Goal: Task Accomplishment & Management: Manage account settings

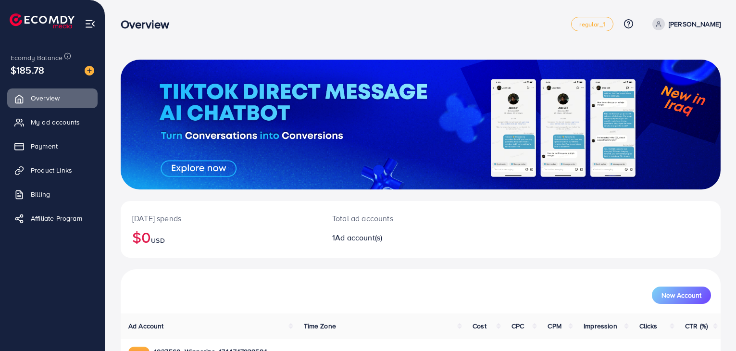
scroll to position [66, 0]
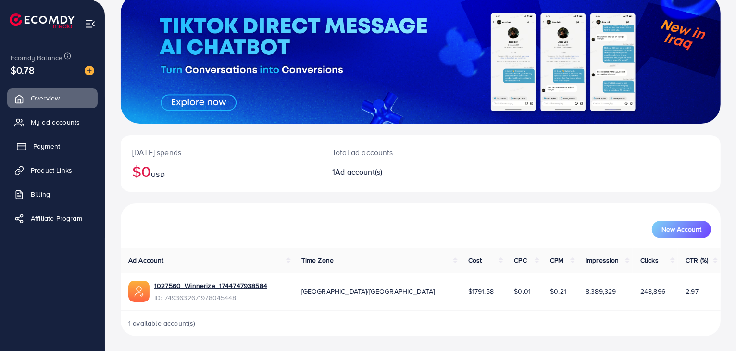
click at [61, 146] on link "Payment" at bounding box center [52, 146] width 90 height 19
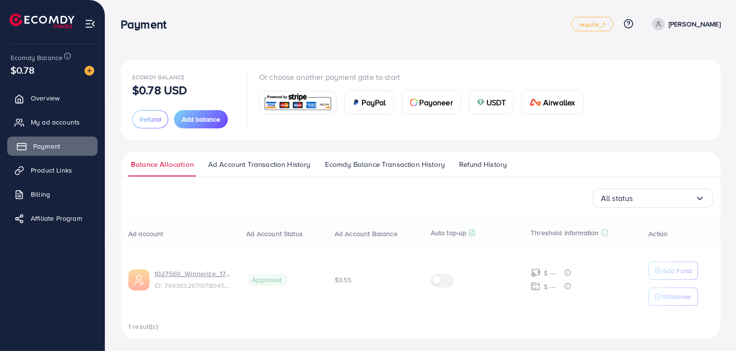
scroll to position [3, 0]
